Goal: Navigation & Orientation: Understand site structure

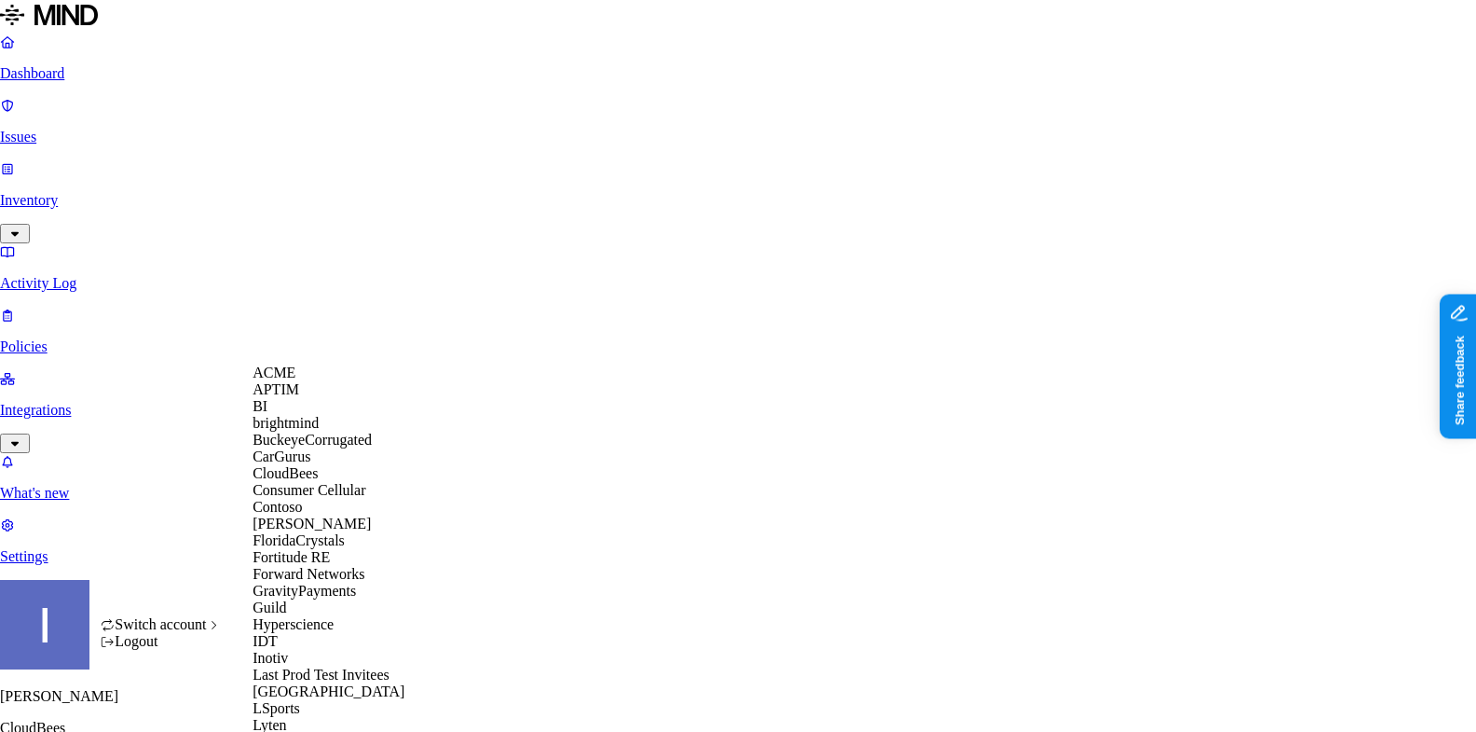
scroll to position [654, 0]
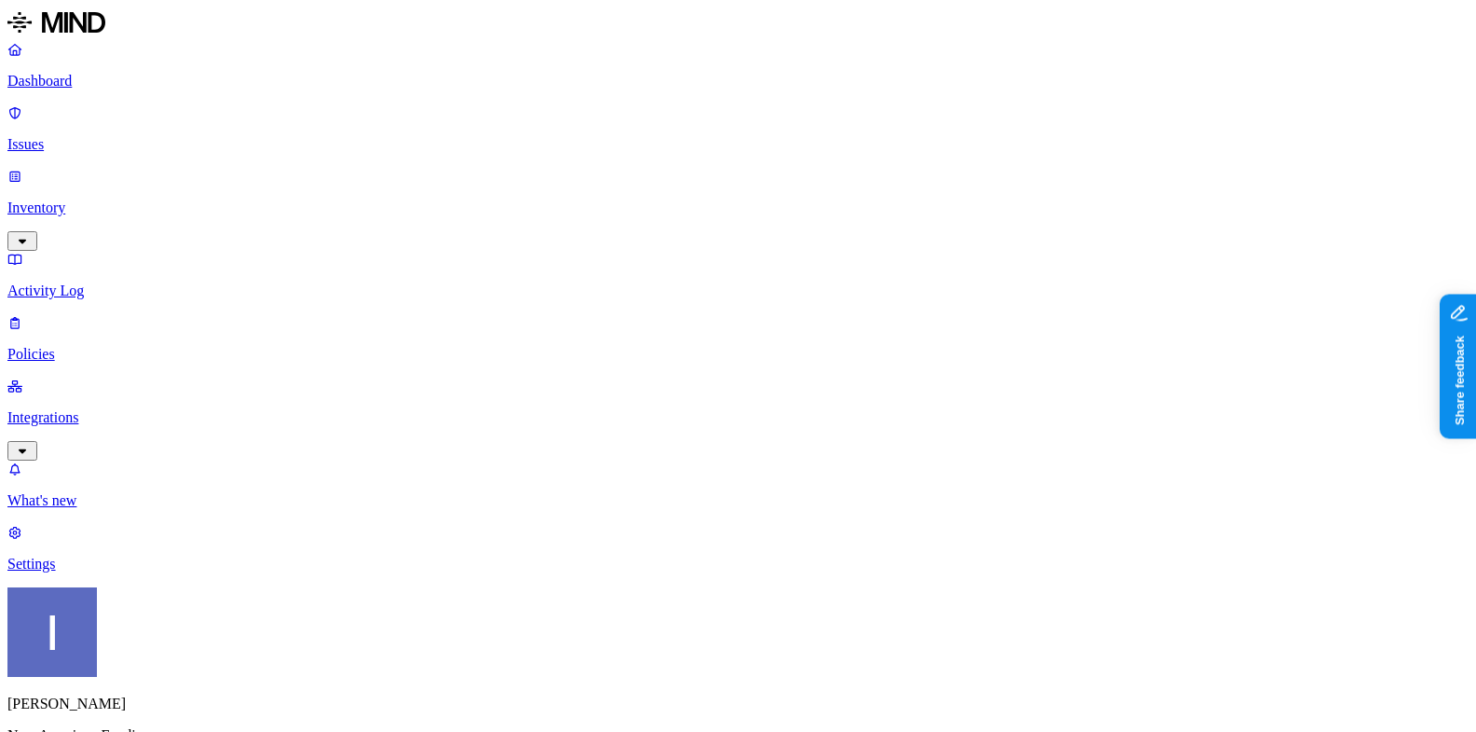
scroll to position [51, 0]
click at [66, 199] on p "Inventory" at bounding box center [737, 207] width 1461 height 17
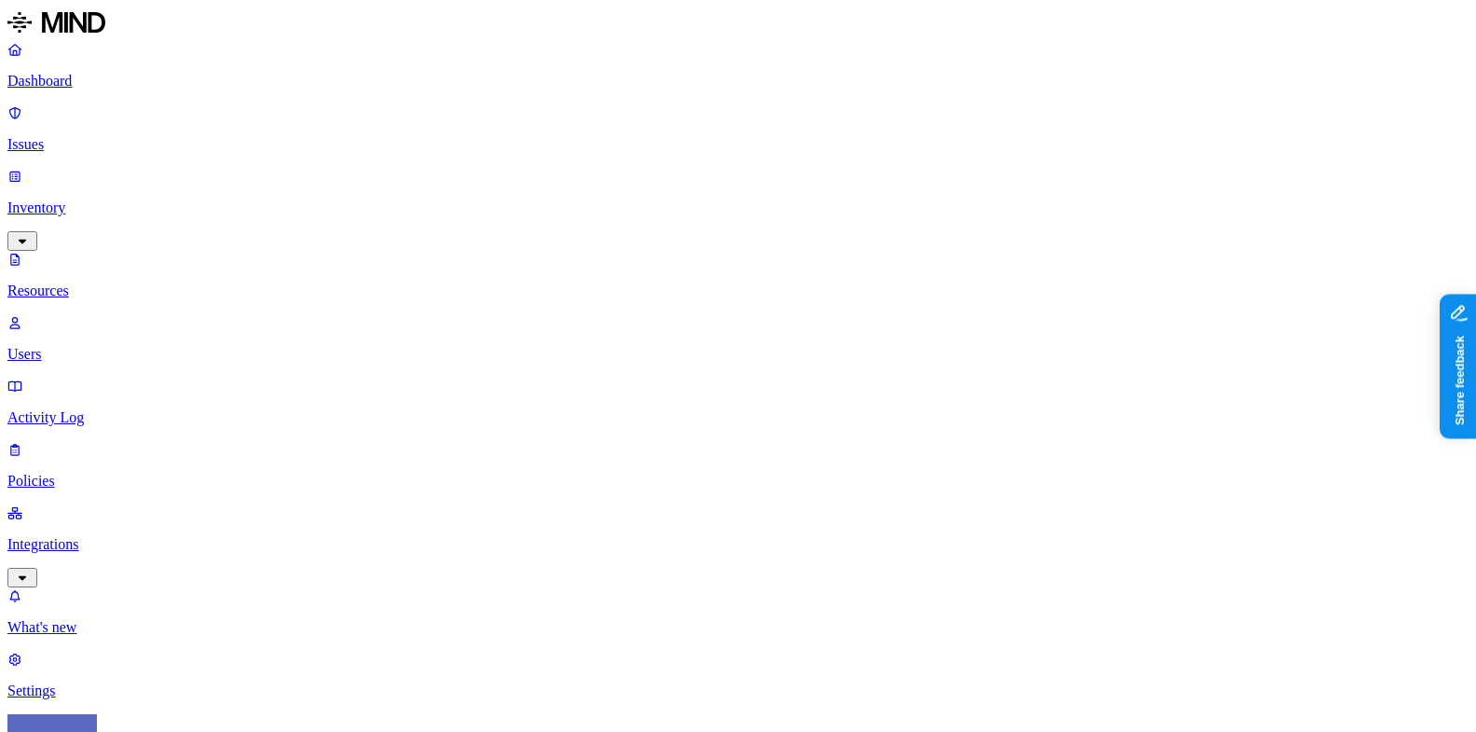
click at [152, 441] on link "Policies" at bounding box center [737, 465] width 1461 height 48
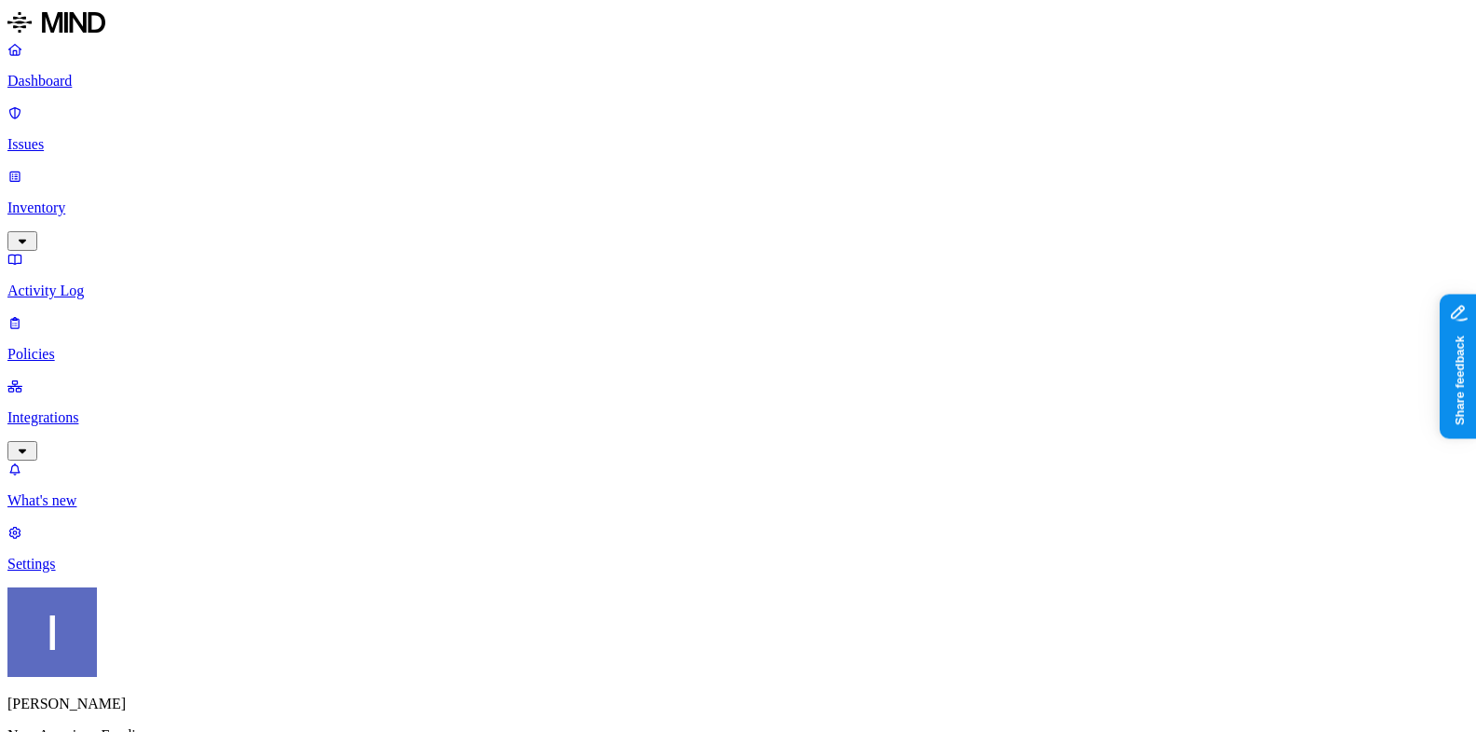
click at [163, 136] on p "Issues" at bounding box center [737, 144] width 1461 height 17
click at [149, 89] on p "Dashboard" at bounding box center [737, 81] width 1461 height 17
